Goal: Transaction & Acquisition: Book appointment/travel/reservation

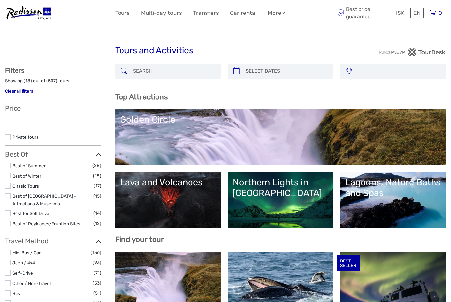
select select
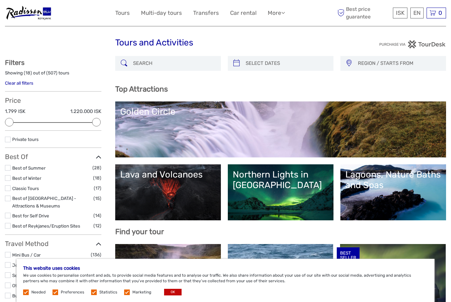
scroll to position [8, 0]
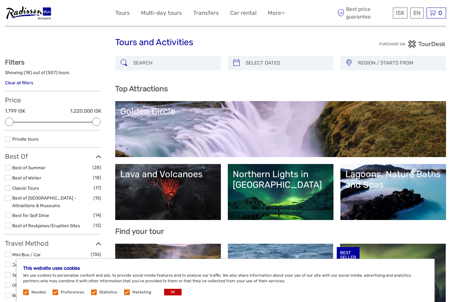
click at [272, 126] on link "Golden Circle" at bounding box center [280, 129] width 321 height 46
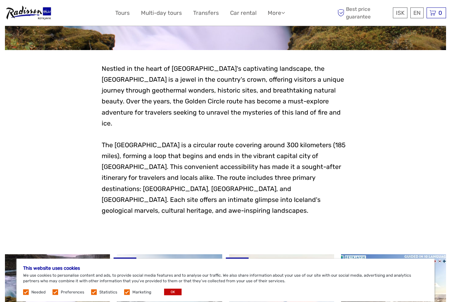
scroll to position [125, 0]
click at [173, 296] on button "OK" at bounding box center [172, 292] width 17 height 7
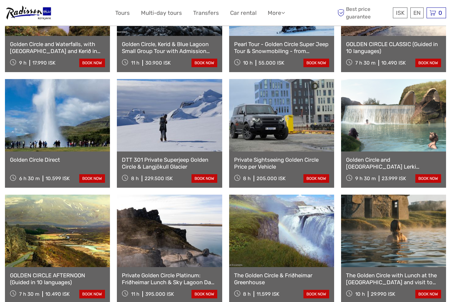
scroll to position [416, 0]
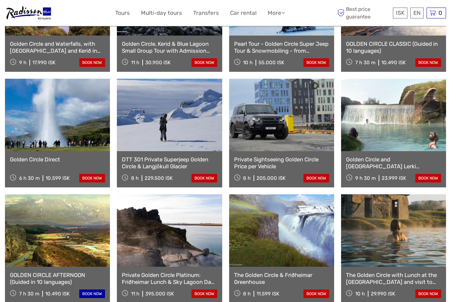
click at [102, 290] on link "book now" at bounding box center [92, 294] width 26 height 9
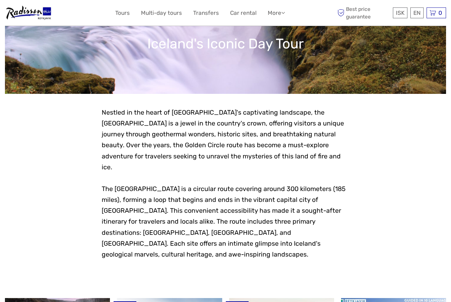
scroll to position [0, 0]
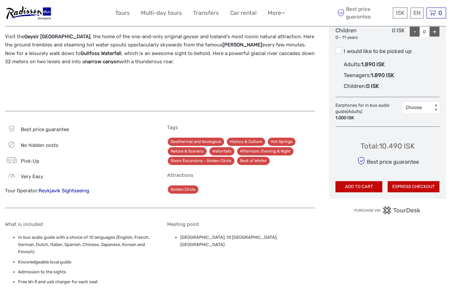
scroll to position [368, 0]
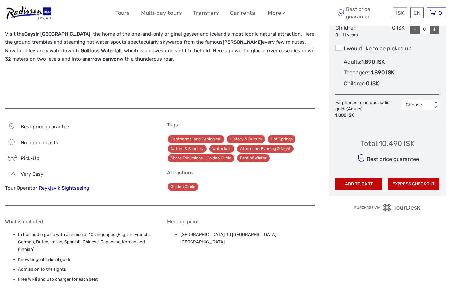
click at [263, 232] on li "Reykjavik Terminal, 10 Skógarhlíð, Reykjavík" at bounding box center [247, 239] width 135 height 15
copy li "Reykjavik Terminal, 10 Skógarhlíð, Reykjavík"
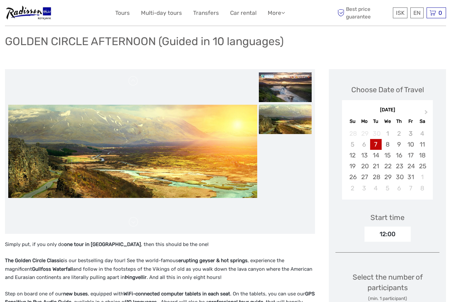
scroll to position [0, 0]
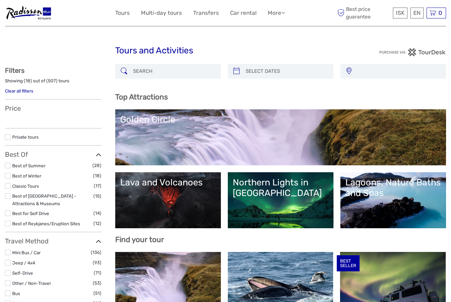
select select
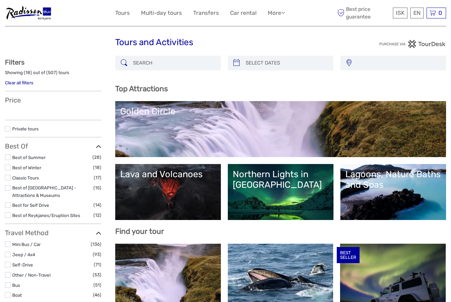
select select
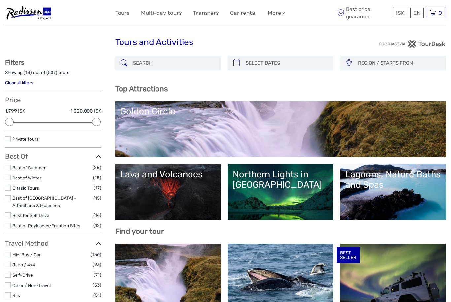
scroll to position [0, 0]
click at [192, 198] on link "Lava and Volcanoes" at bounding box center [168, 192] width 96 height 46
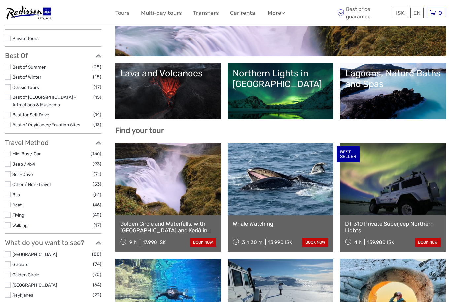
scroll to position [109, 0]
click at [271, 212] on link at bounding box center [281, 179] width 106 height 73
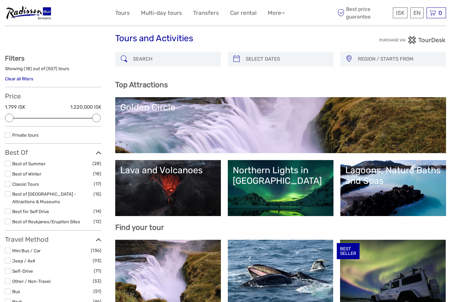
scroll to position [12, 0]
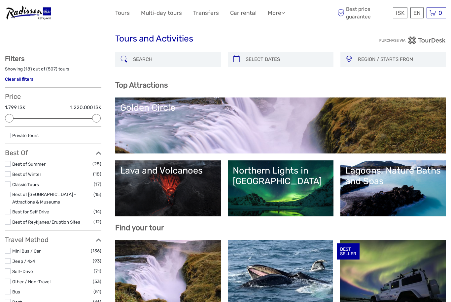
click at [177, 185] on link "Lava and Volcanoes" at bounding box center [168, 189] width 96 height 46
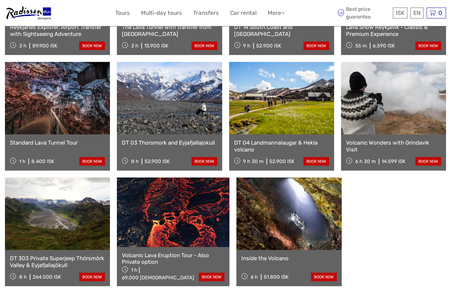
scroll to position [356, 0]
click at [258, 256] on link "Inside the Volcano" at bounding box center [288, 259] width 95 height 7
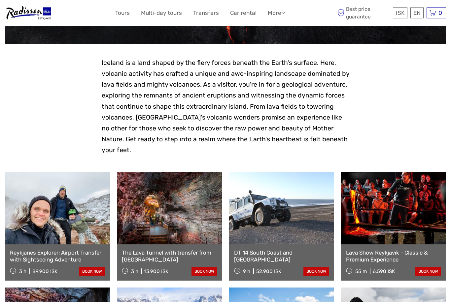
scroll to position [131, 0]
click at [197, 228] on link at bounding box center [169, 208] width 105 height 73
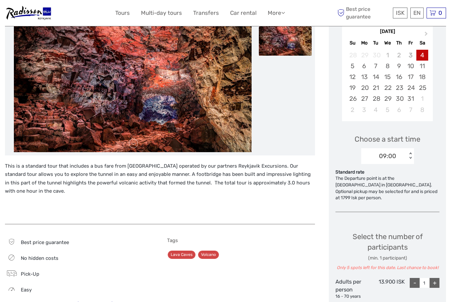
scroll to position [120, 0]
